Goal: Task Accomplishment & Management: Use online tool/utility

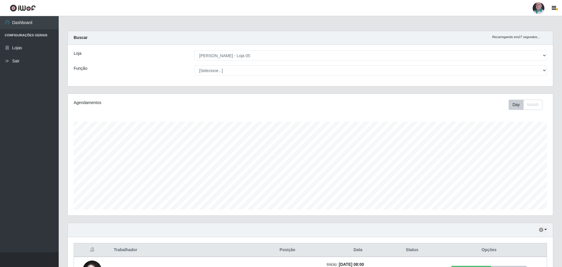
select select "252"
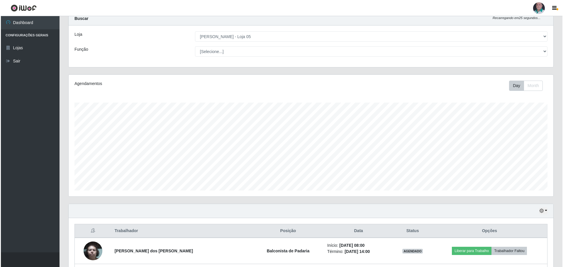
scroll to position [166, 0]
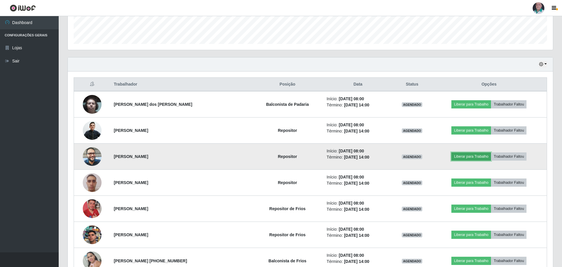
click at [475, 153] on button "Liberar para Trabalho" at bounding box center [471, 157] width 40 height 8
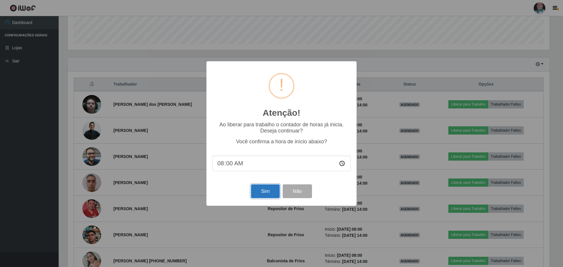
click at [265, 193] on button "Sim" at bounding box center [265, 192] width 28 height 14
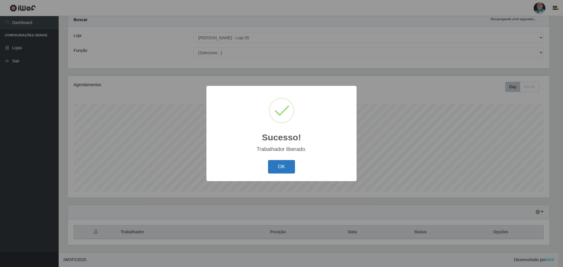
click at [282, 168] on button "OK" at bounding box center [281, 167] width 27 height 14
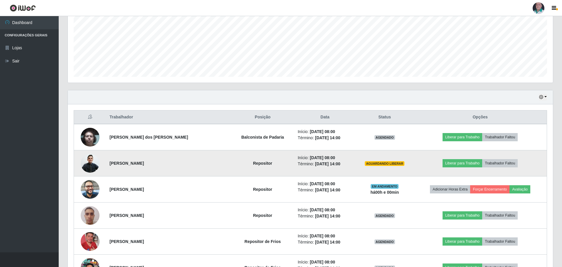
scroll to position [165, 0]
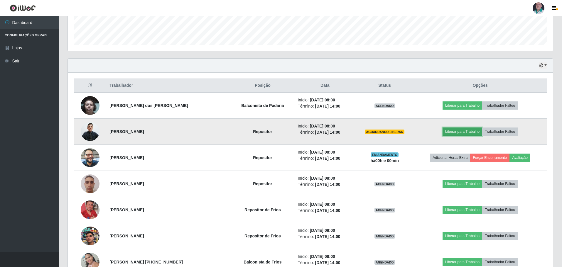
click at [463, 131] on button "Liberar para Trabalho" at bounding box center [462, 132] width 40 height 8
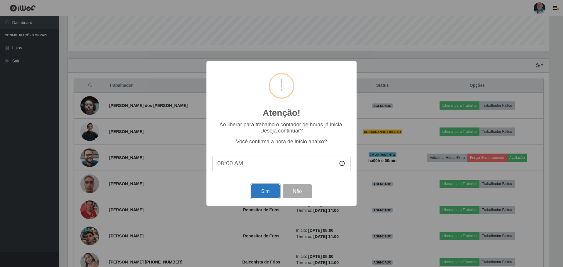
click at [269, 192] on button "Sim" at bounding box center [265, 192] width 28 height 14
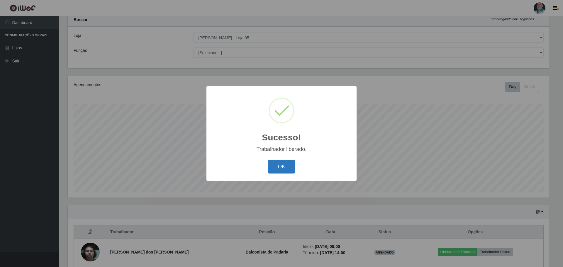
click at [287, 166] on button "OK" at bounding box center [281, 167] width 27 height 14
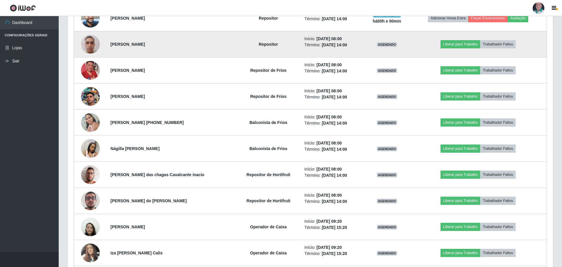
scroll to position [311, 0]
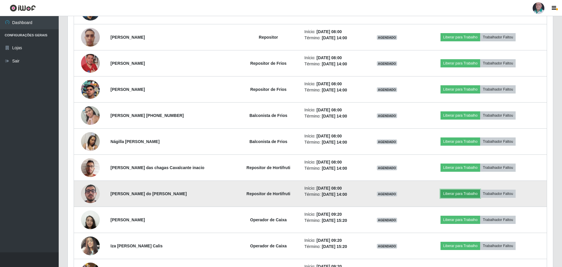
click at [460, 194] on button "Liberar para Trabalho" at bounding box center [460, 194] width 40 height 8
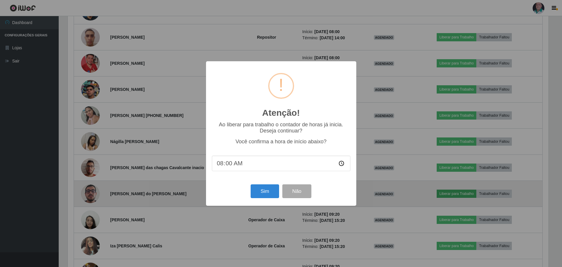
scroll to position [122, 482]
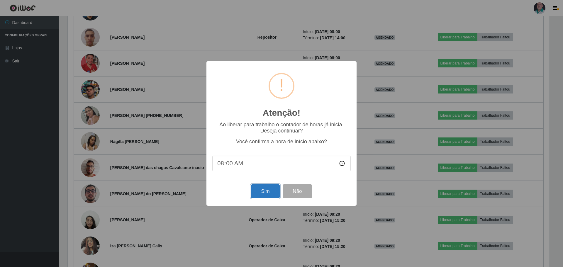
click at [272, 192] on button "Sim" at bounding box center [265, 192] width 28 height 14
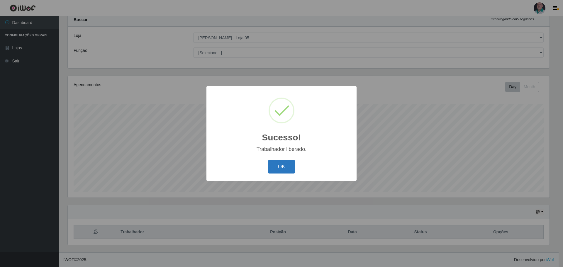
click at [280, 167] on button "OK" at bounding box center [281, 167] width 27 height 14
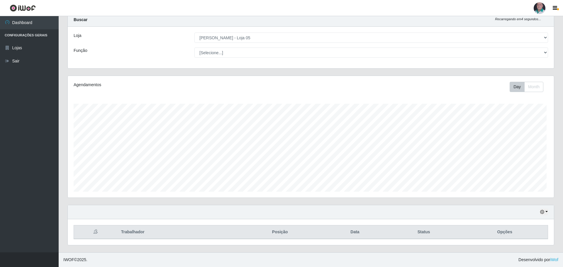
scroll to position [122, 485]
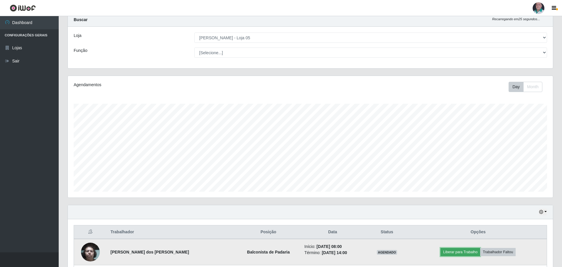
click at [458, 253] on button "Liberar para Trabalho" at bounding box center [460, 252] width 40 height 8
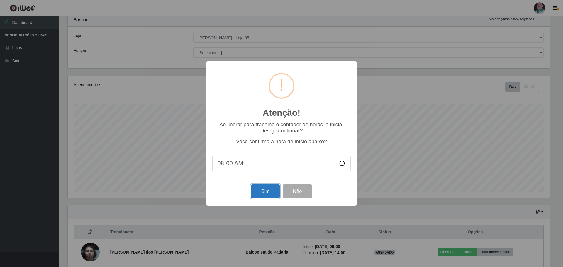
click at [268, 191] on button "Sim" at bounding box center [265, 192] width 28 height 14
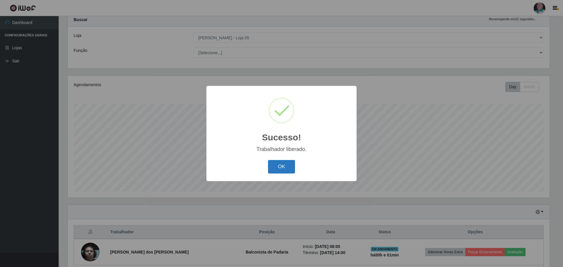
click at [284, 168] on button "OK" at bounding box center [281, 167] width 27 height 14
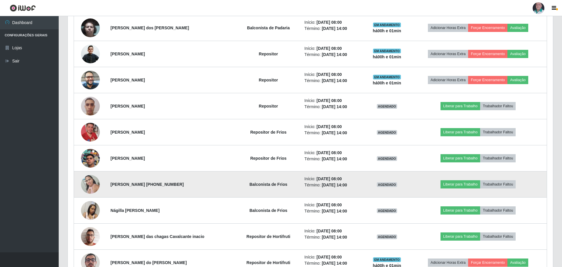
scroll to position [0, 0]
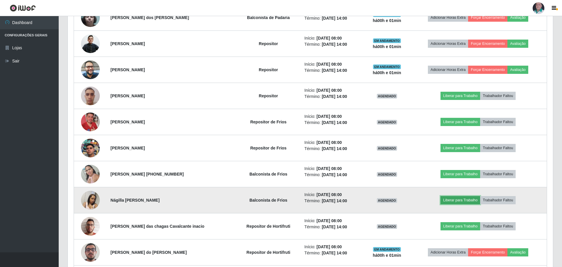
click at [462, 202] on button "Liberar para Trabalho" at bounding box center [460, 200] width 40 height 8
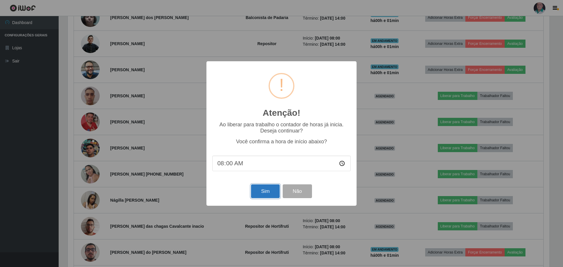
click at [267, 192] on button "Sim" at bounding box center [265, 192] width 28 height 14
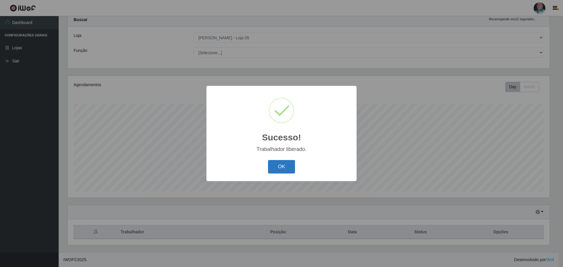
click at [287, 170] on button "OK" at bounding box center [281, 167] width 27 height 14
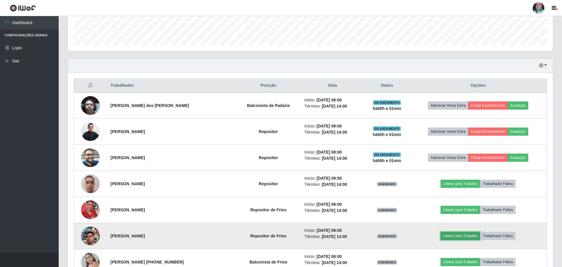
click at [456, 236] on button "Liberar para Trabalho" at bounding box center [460, 236] width 40 height 8
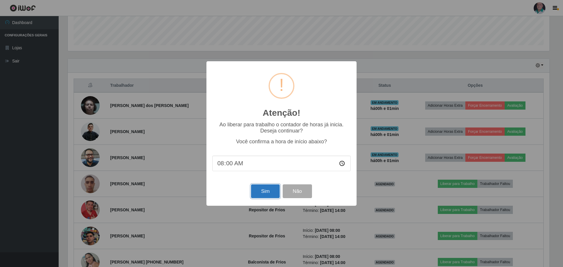
click at [263, 191] on button "Sim" at bounding box center [265, 192] width 28 height 14
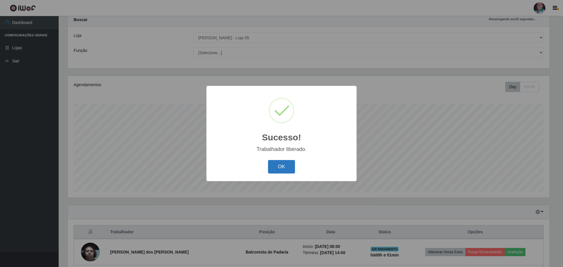
click at [285, 169] on button "OK" at bounding box center [281, 167] width 27 height 14
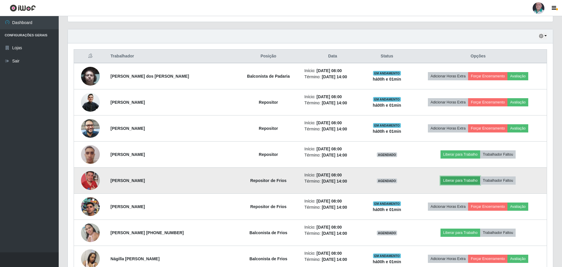
click at [454, 181] on button "Liberar para Trabalho" at bounding box center [460, 181] width 40 height 8
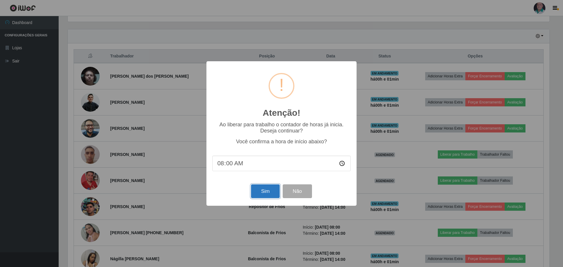
click at [264, 193] on button "Sim" at bounding box center [265, 192] width 28 height 14
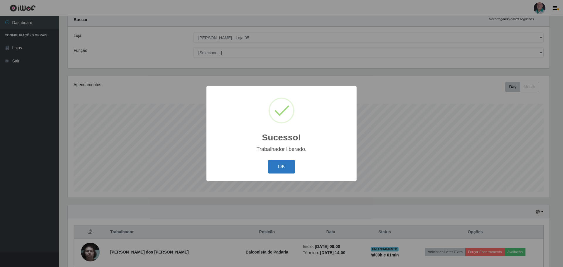
click at [290, 166] on button "OK" at bounding box center [281, 167] width 27 height 14
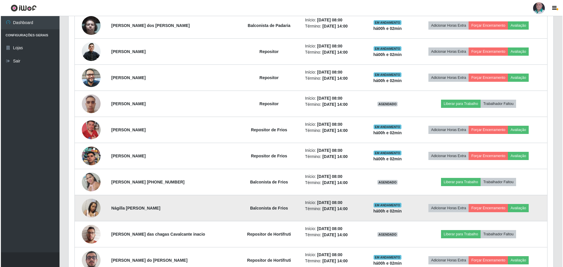
scroll to position [253, 0]
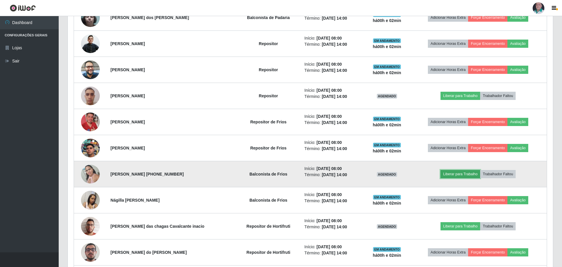
click at [455, 172] on button "Liberar para Trabalho" at bounding box center [460, 174] width 40 height 8
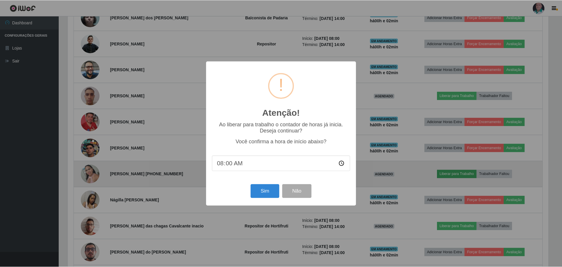
scroll to position [122, 482]
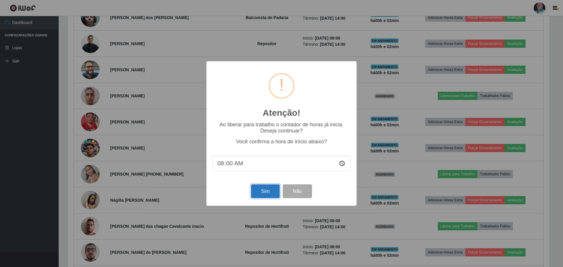
click at [261, 193] on button "Sim" at bounding box center [265, 192] width 28 height 14
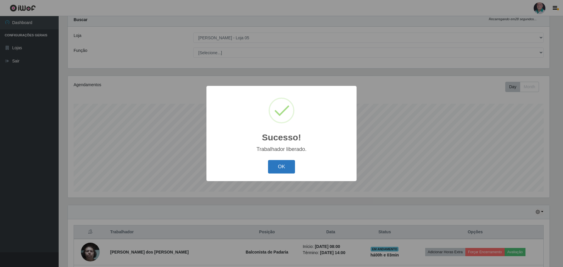
click at [275, 166] on button "OK" at bounding box center [281, 167] width 27 height 14
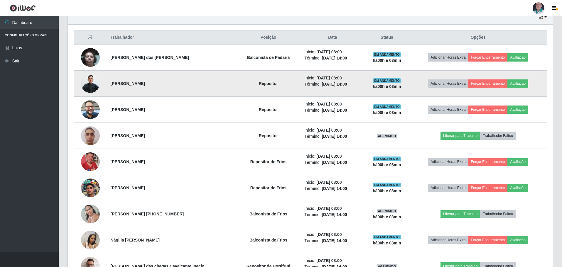
scroll to position [223, 0]
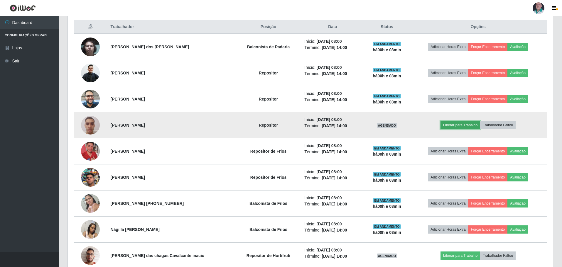
click at [449, 125] on button "Liberar para Trabalho" at bounding box center [460, 125] width 40 height 8
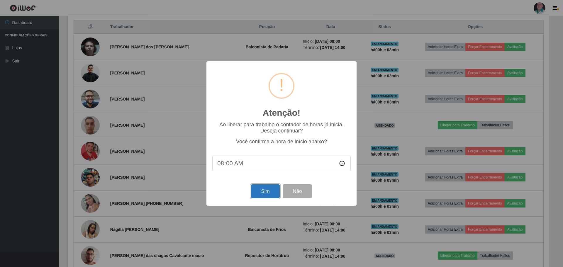
click at [260, 192] on button "Sim" at bounding box center [265, 192] width 28 height 14
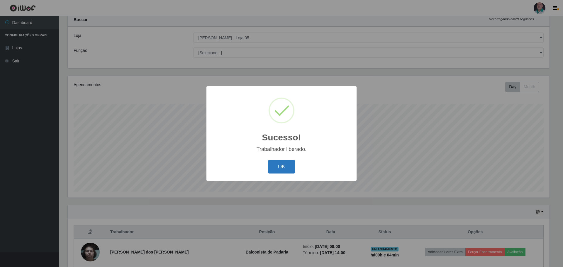
click at [274, 167] on button "OK" at bounding box center [281, 167] width 27 height 14
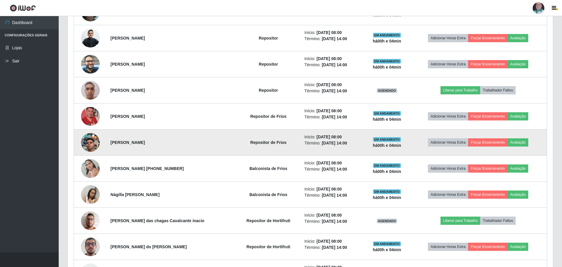
scroll to position [253, 0]
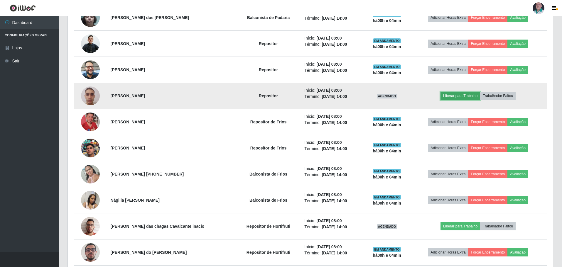
click at [451, 96] on button "Liberar para Trabalho" at bounding box center [460, 96] width 40 height 8
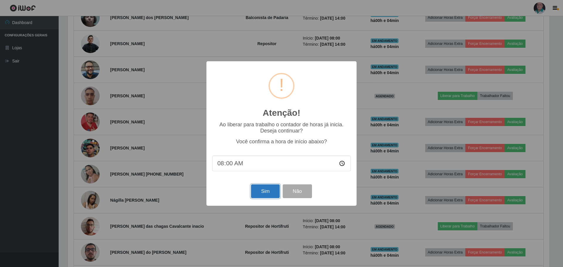
click at [268, 191] on button "Sim" at bounding box center [265, 192] width 28 height 14
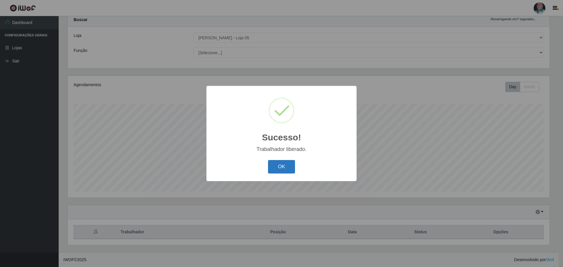
click at [283, 165] on button "OK" at bounding box center [281, 167] width 27 height 14
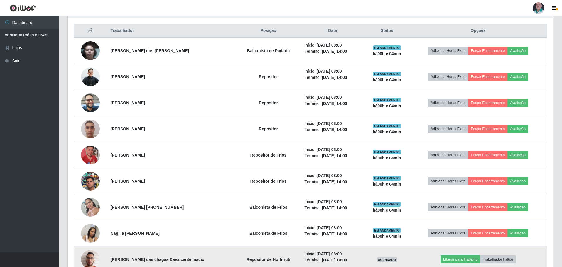
scroll to position [194, 0]
